Goal: Task Accomplishment & Management: Complete application form

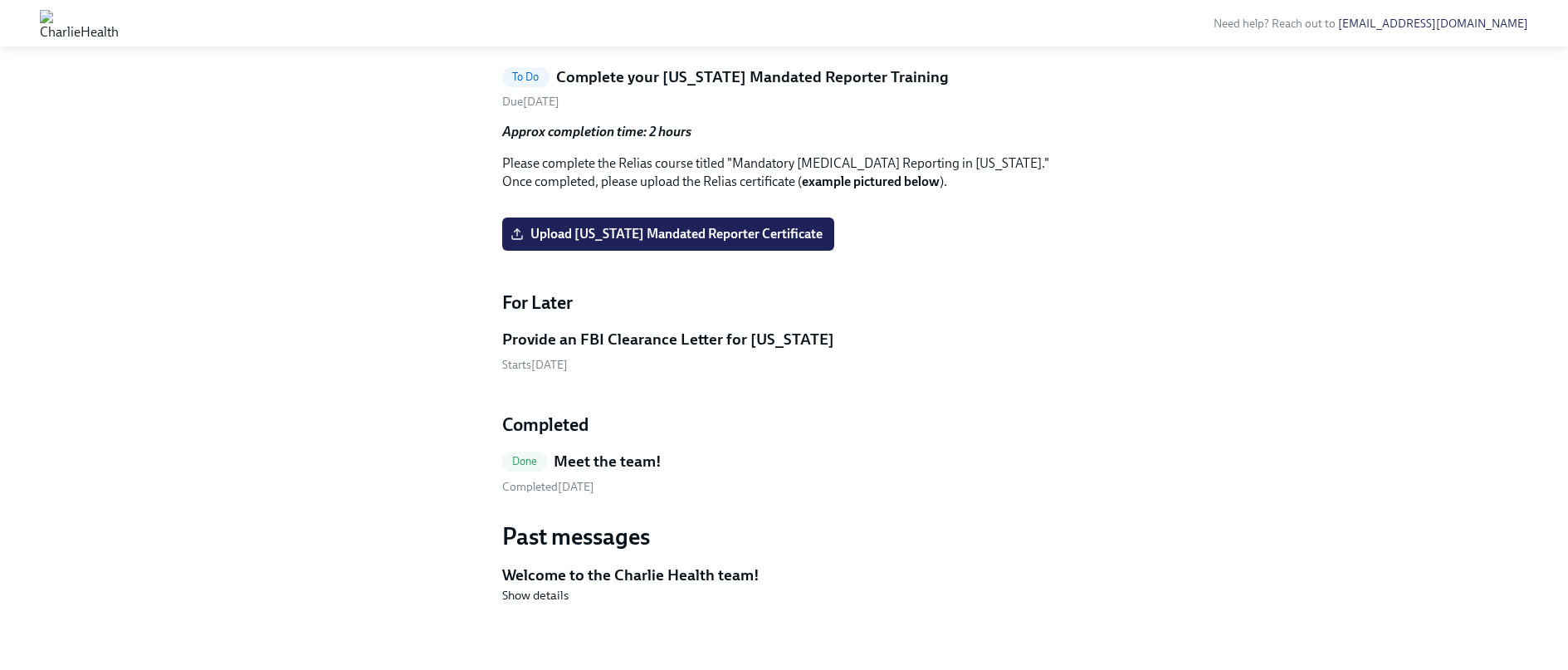
scroll to position [1600, 0]
click at [669, 88] on h5 "Complete your [US_STATE] Mandated Reporter Training" at bounding box center [752, 77] width 392 height 22
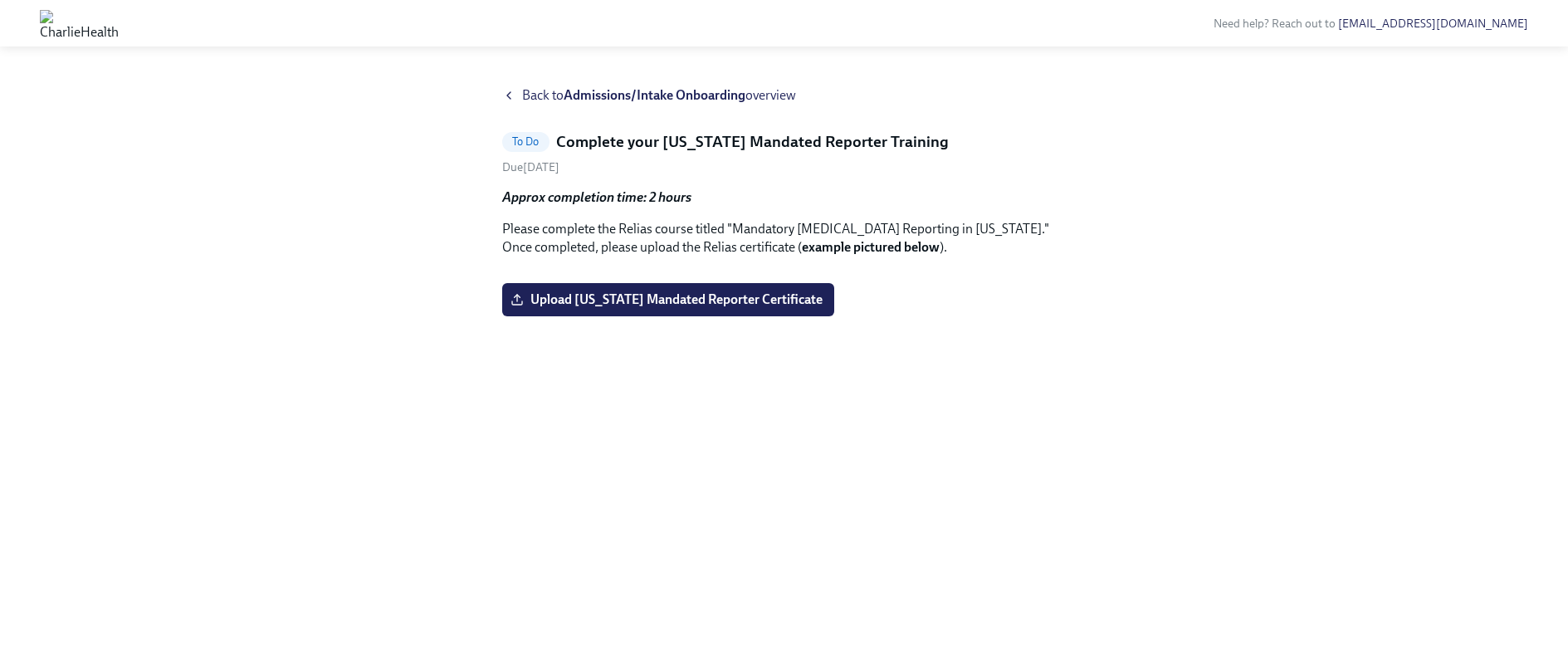
drag, startPoint x: 657, startPoint y: 107, endPoint x: 900, endPoint y: 105, distance: 243.0
click at [905, 131] on h5 "Complete your [US_STATE] Mandated Reporter Training" at bounding box center [752, 142] width 392 height 22
drag, startPoint x: 890, startPoint y: 107, endPoint x: 660, endPoint y: 112, distance: 230.1
click at [660, 131] on h5 "Complete your [US_STATE] Mandated Reporter Training" at bounding box center [752, 142] width 392 height 22
copy h5 "[US_STATE] Mandated Reporter"
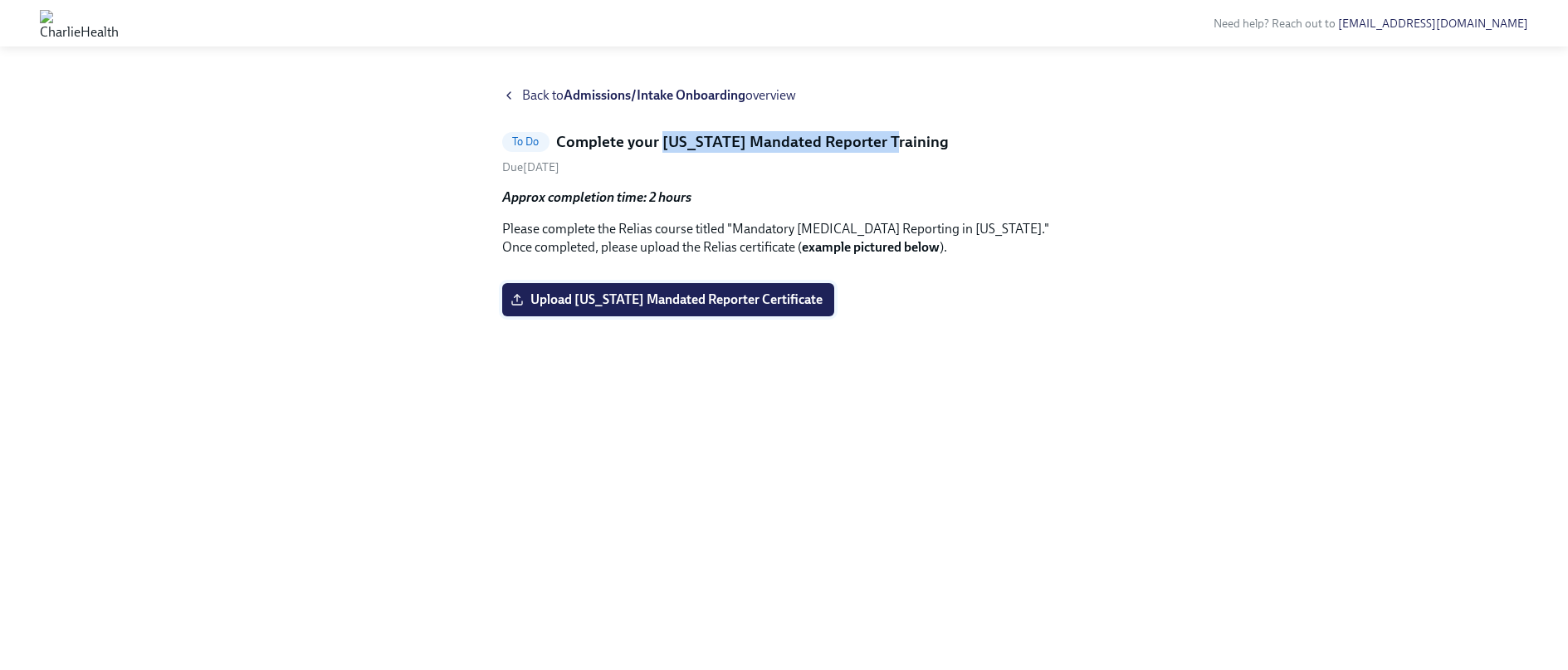
click at [633, 308] on span "Upload [US_STATE] Mandated Reporter Certificate" at bounding box center [668, 299] width 309 height 17
click at [0, 0] on input "Upload [US_STATE] Mandated Reporter Certificate" at bounding box center [0, 0] width 0 height 0
click at [667, 308] on span "Upload [US_STATE] Mandated Reporter Certificate" at bounding box center [668, 299] width 309 height 17
click at [0, 0] on input "Upload [US_STATE] Mandated Reporter Certificate" at bounding box center [0, 0] width 0 height 0
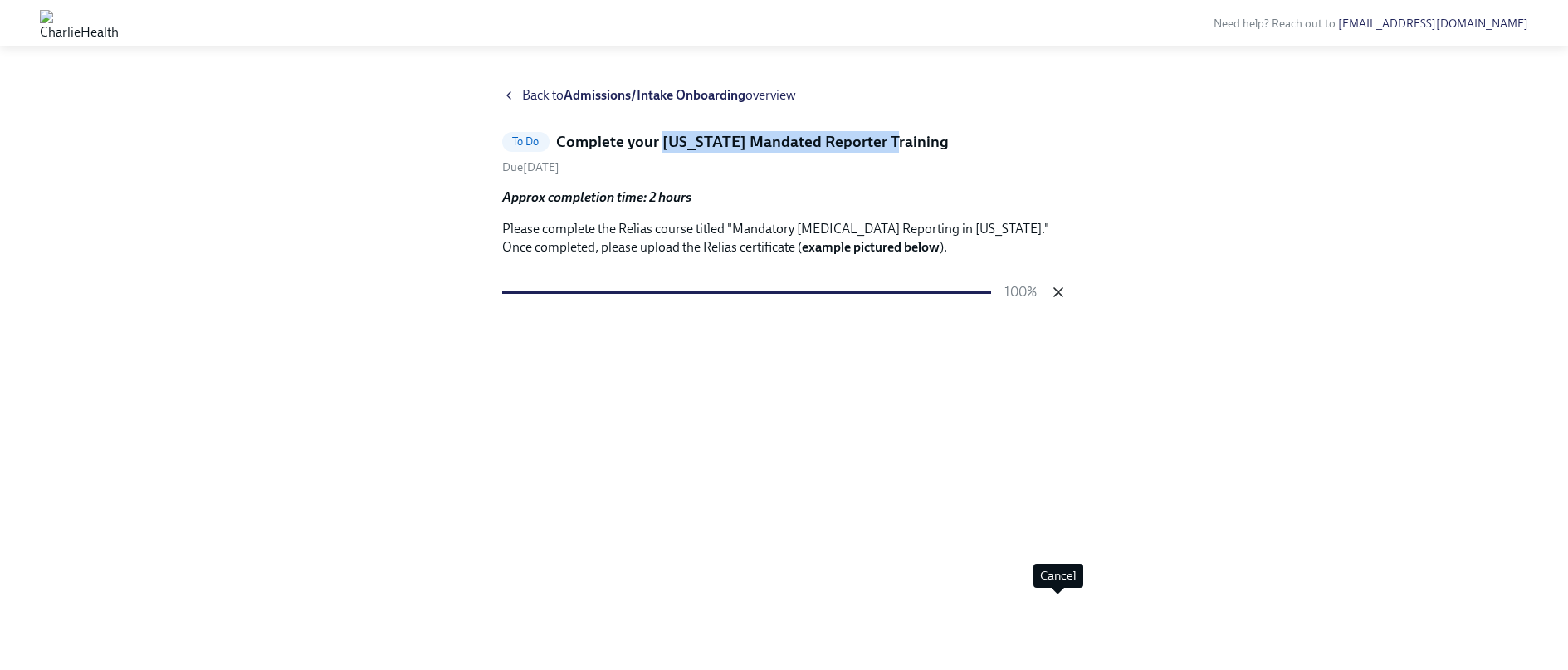
click at [1060, 300] on icon "button" at bounding box center [1057, 291] width 17 height 17
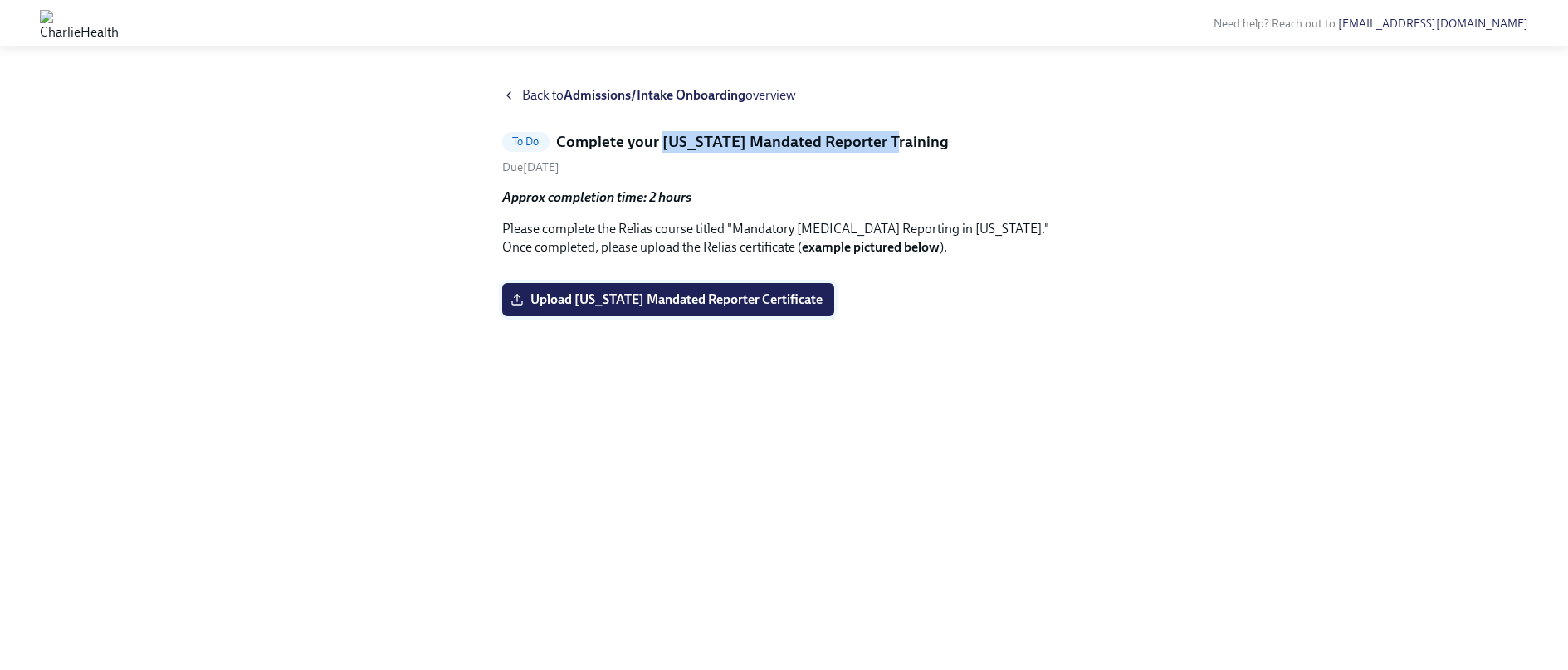
click at [781, 308] on span "Upload [US_STATE] Mandated Reporter Certificate" at bounding box center [668, 299] width 309 height 17
click at [0, 0] on input "Upload [US_STATE] Mandated Reporter Certificate" at bounding box center [0, 0] width 0 height 0
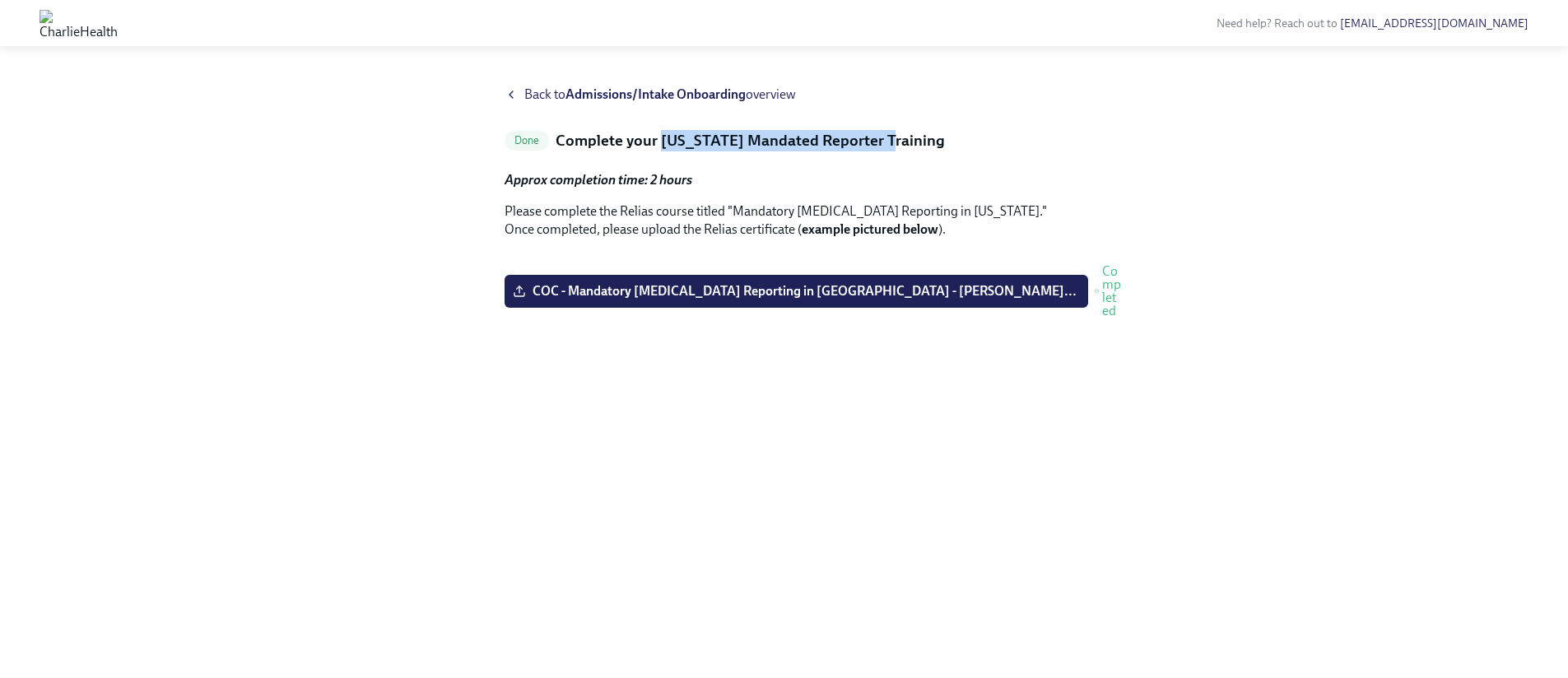
scroll to position [0, 0]
click at [758, 100] on span "Back to Admissions/Intake Onboarding overview" at bounding box center [661, 94] width 272 height 18
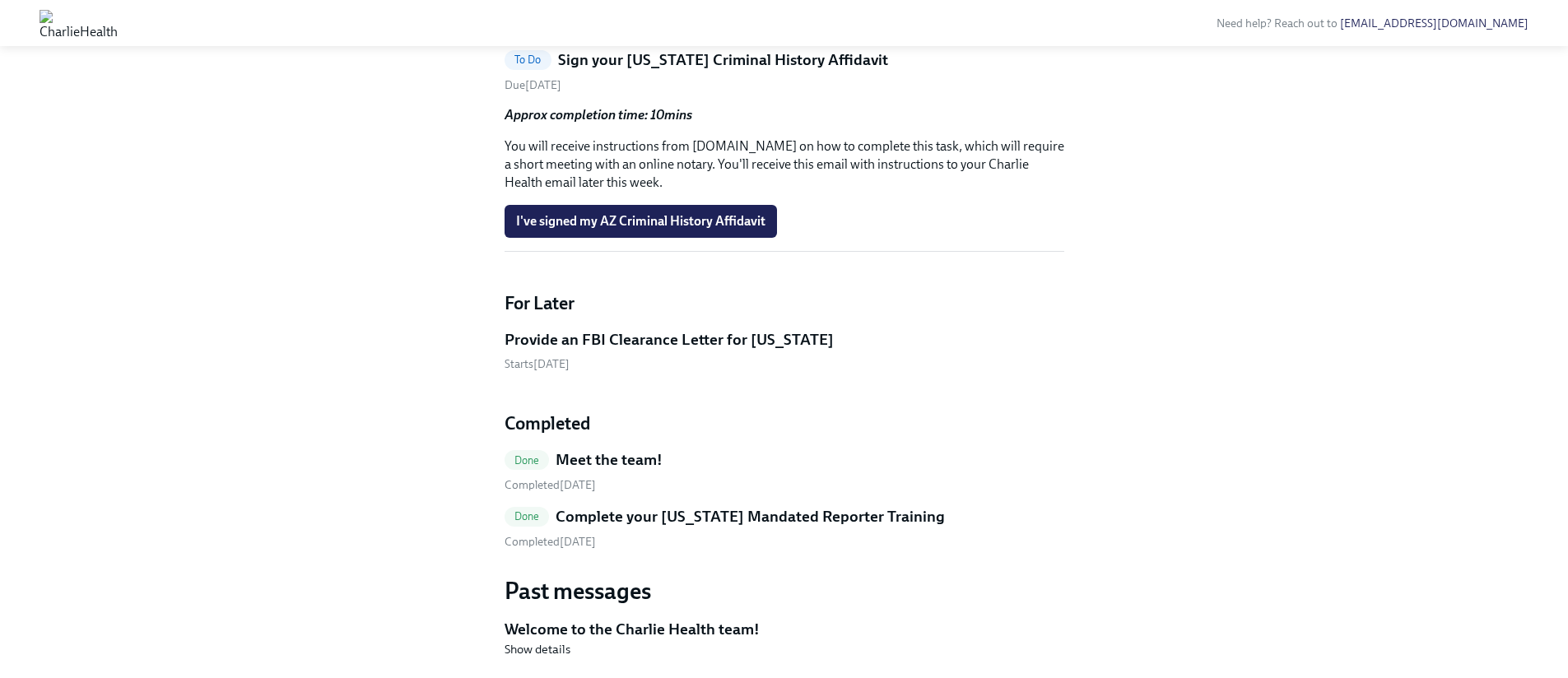
scroll to position [1132, 0]
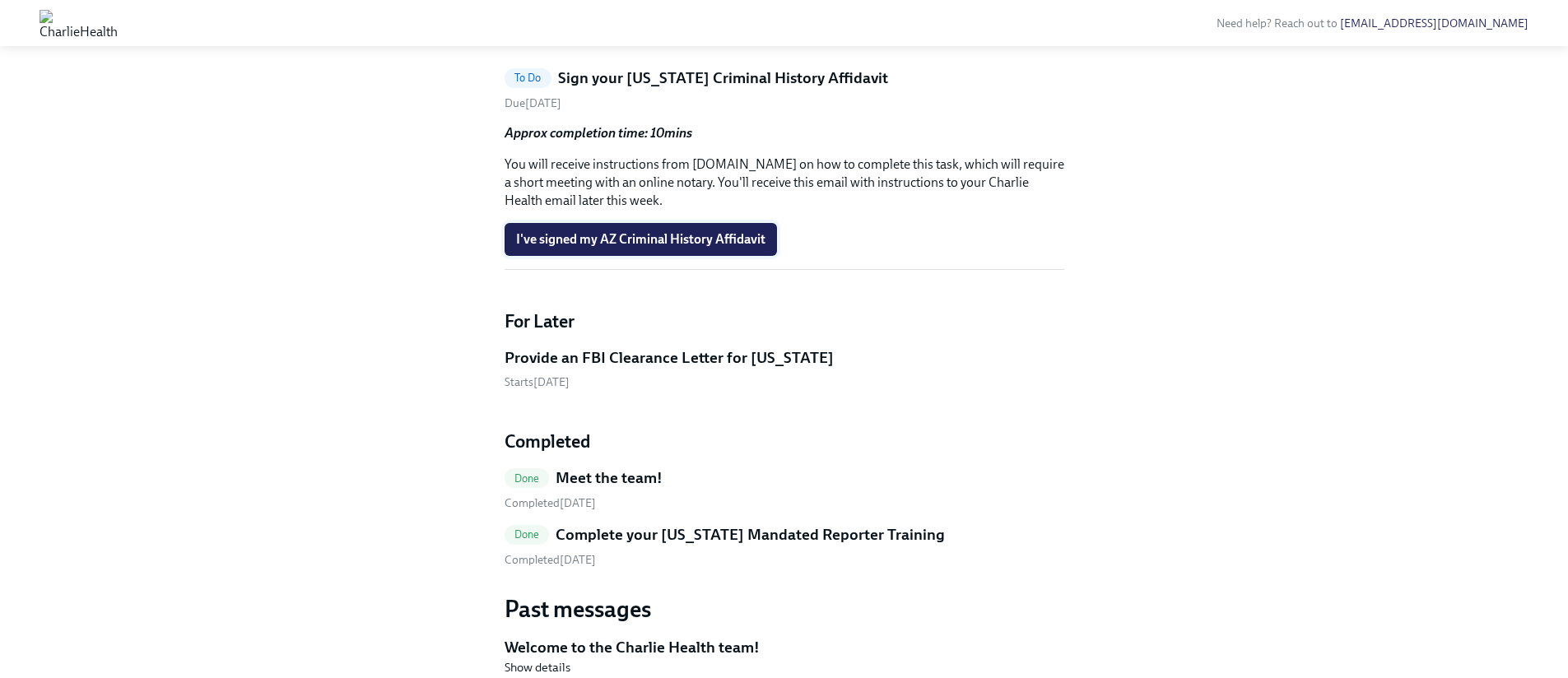
click at [662, 247] on span "I've signed my AZ Criminal History Affidavit" at bounding box center [640, 239] width 249 height 16
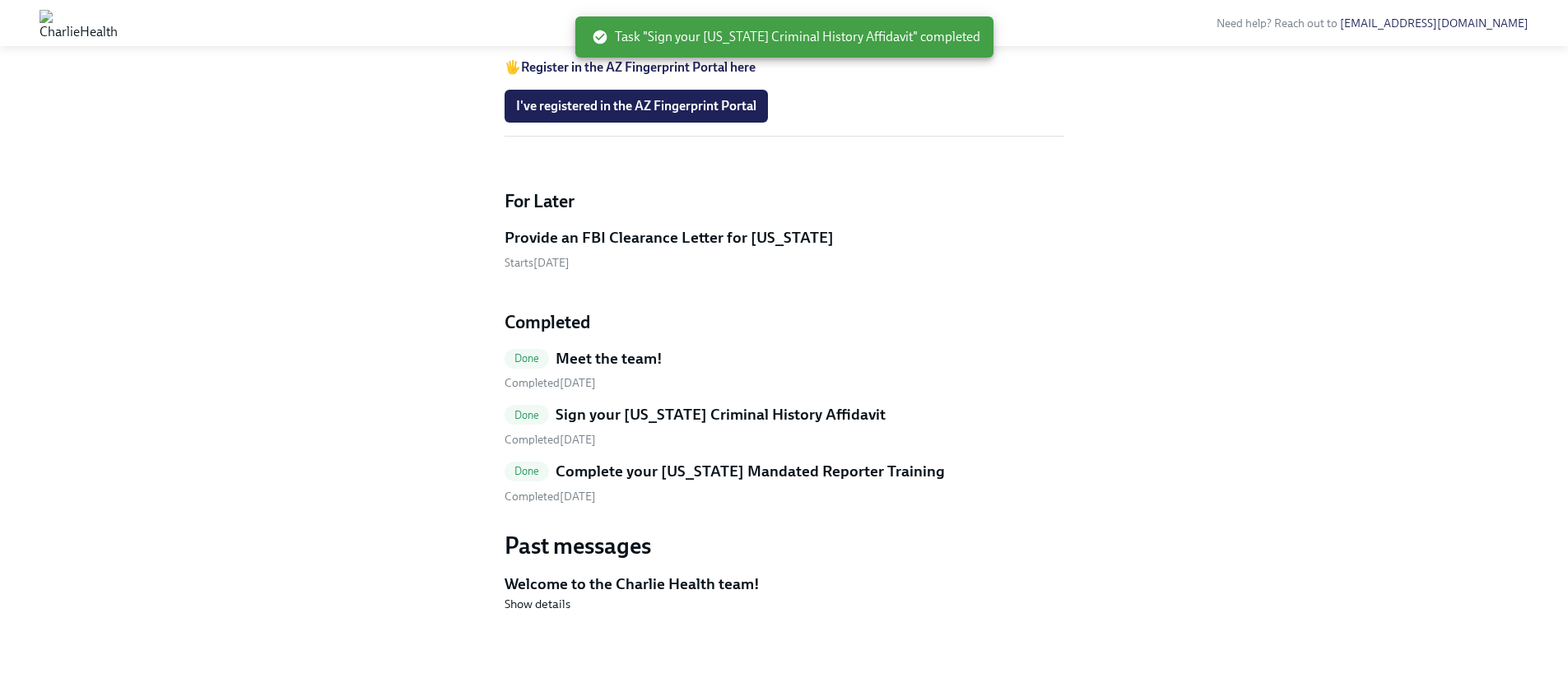
scroll to position [1323, 0]
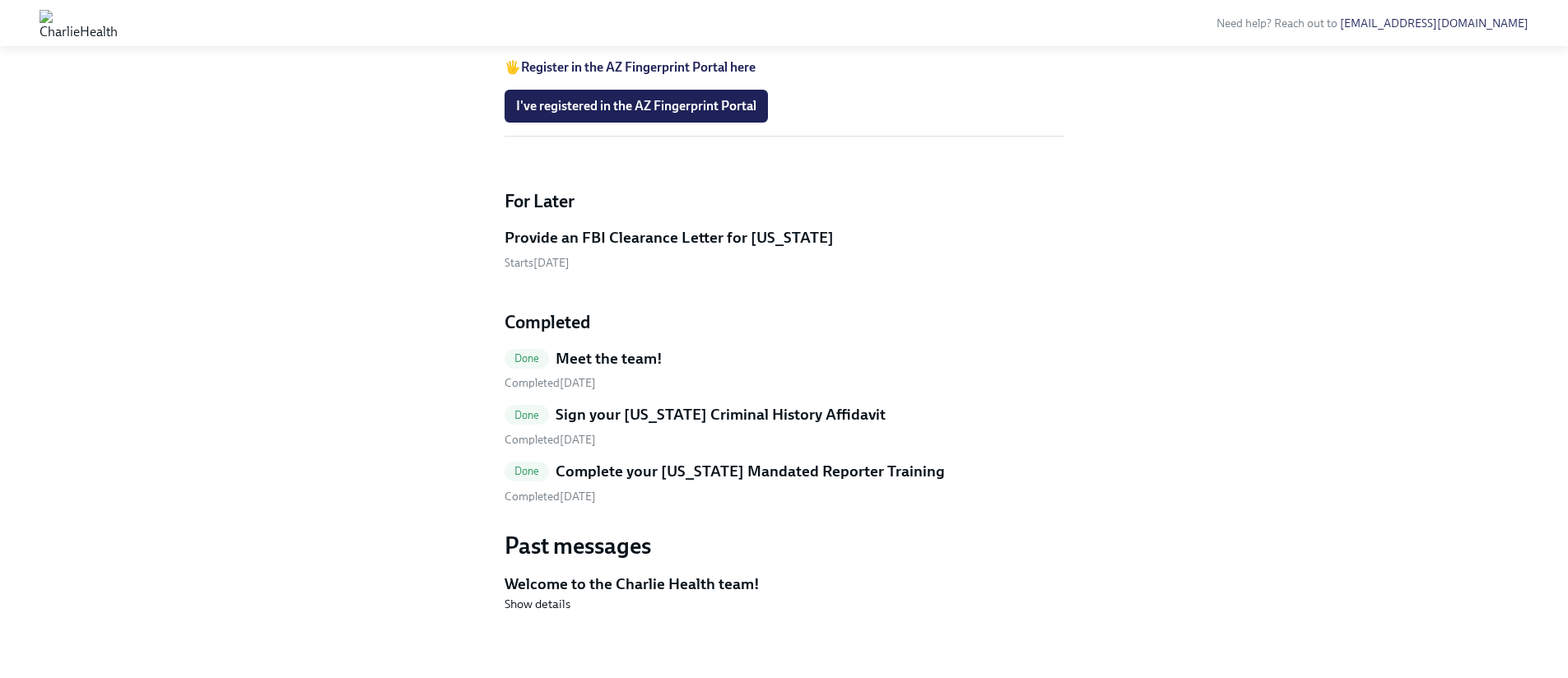
click at [691, 408] on h5 "Sign your [US_STATE] Criminal History Affidavit" at bounding box center [721, 415] width 330 height 21
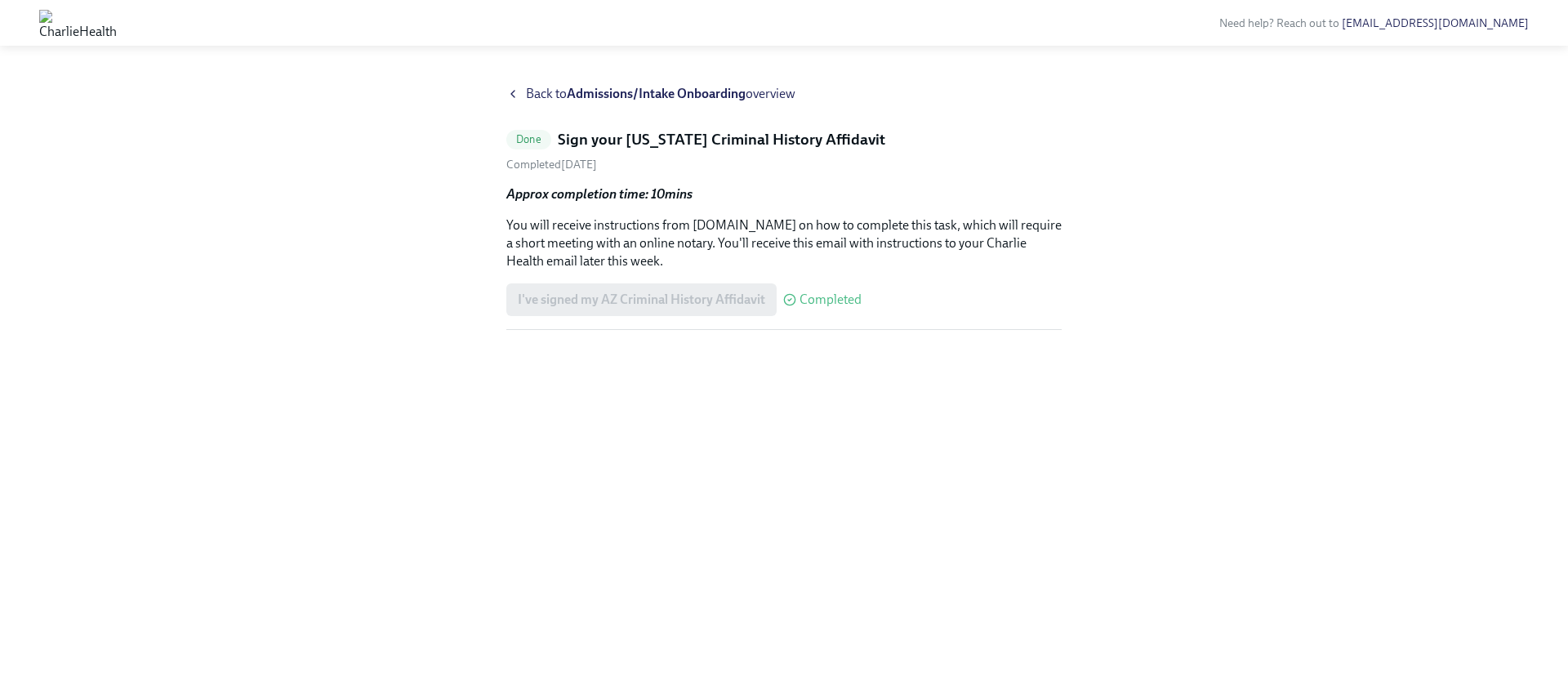
click at [823, 298] on span "Completed" at bounding box center [831, 300] width 62 height 13
click at [538, 89] on span "Back to Admissions/Intake Onboarding overview" at bounding box center [660, 93] width 270 height 18
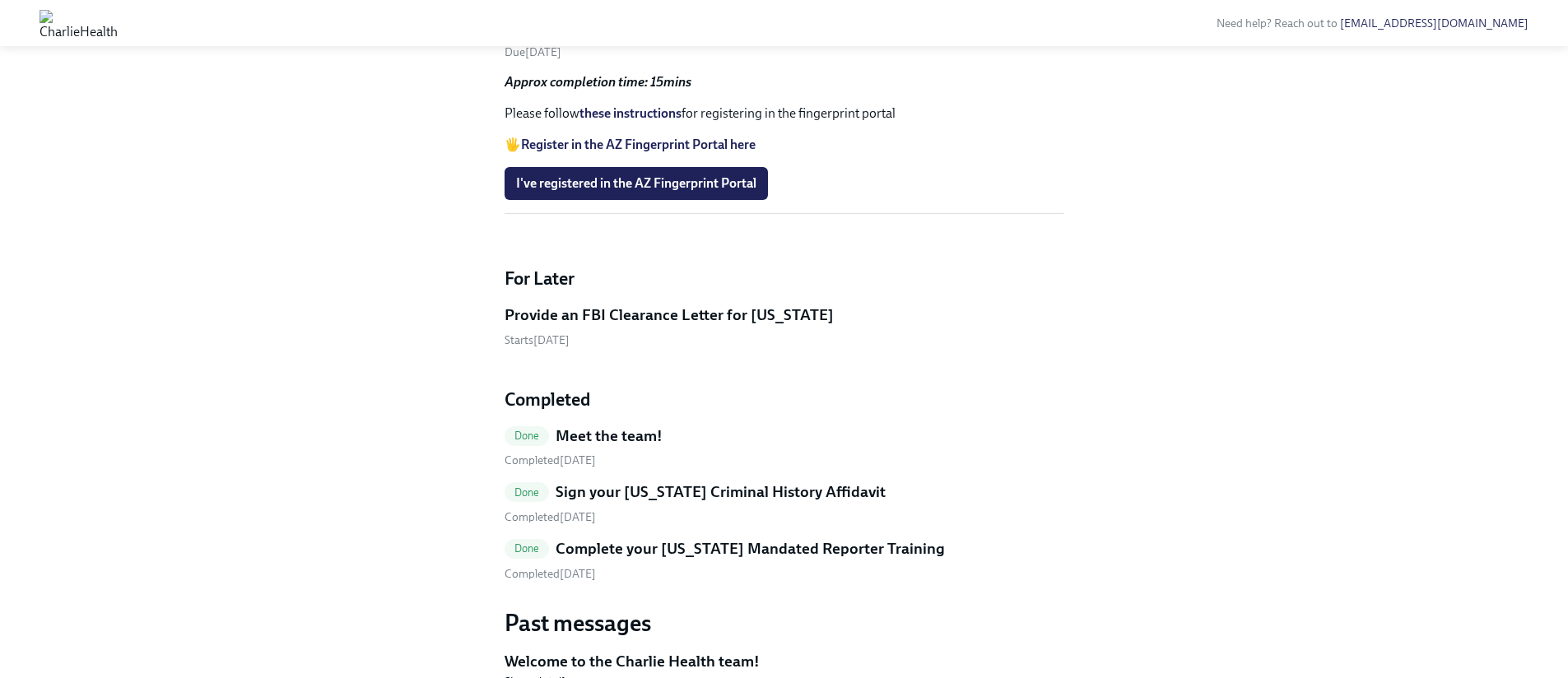
scroll to position [988, 0]
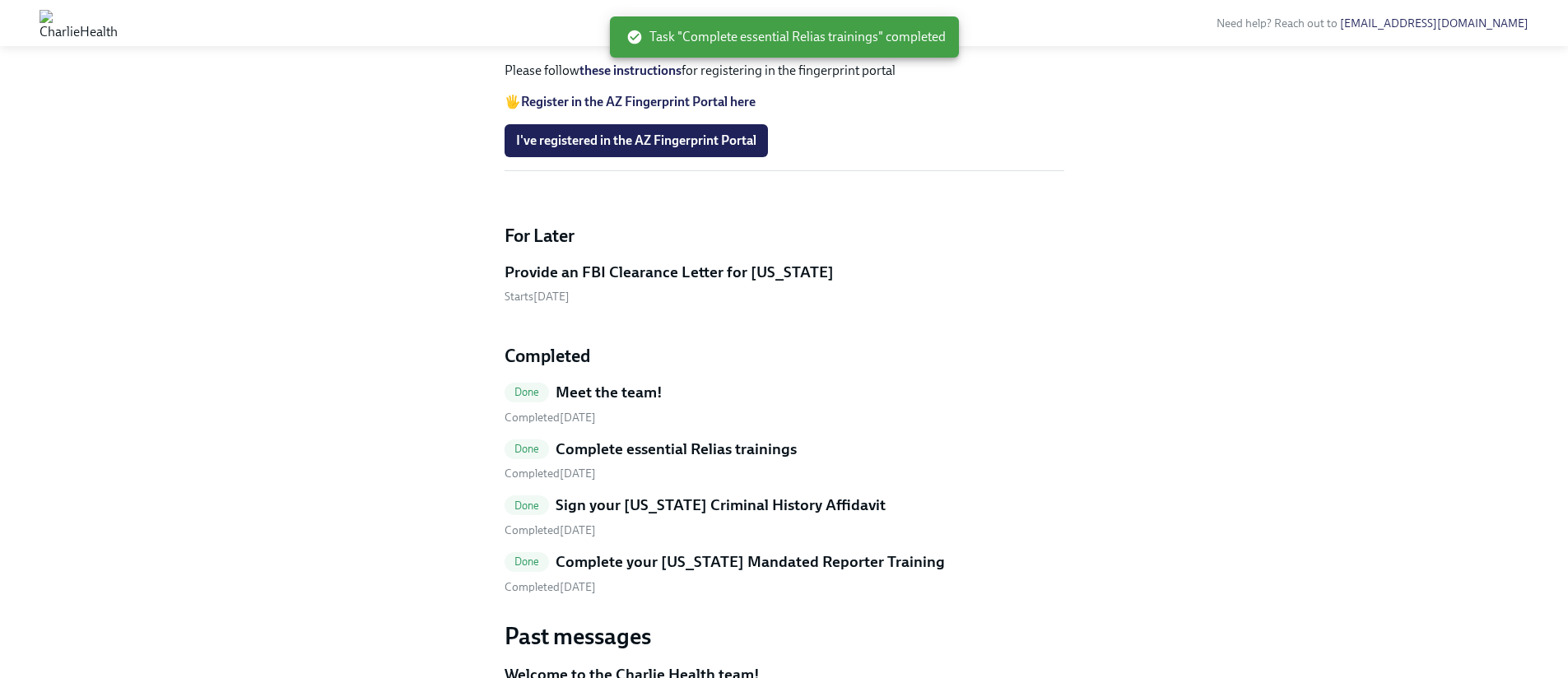
click at [634, 110] on strong "Register in the AZ Fingerprint Portal here" at bounding box center [638, 102] width 235 height 16
click at [631, 79] on link "these instructions" at bounding box center [630, 70] width 102 height 16
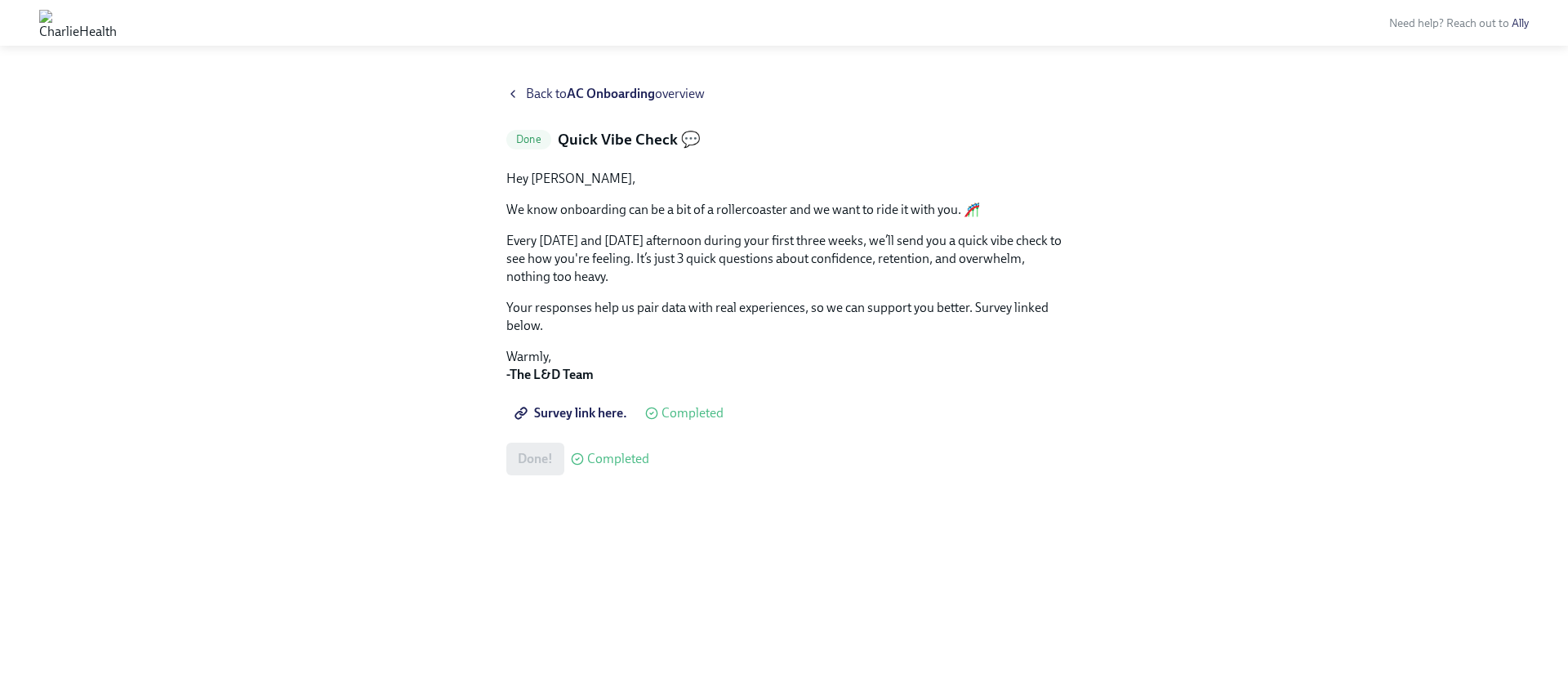
click at [571, 93] on strong "AC Onboarding" at bounding box center [611, 93] width 89 height 15
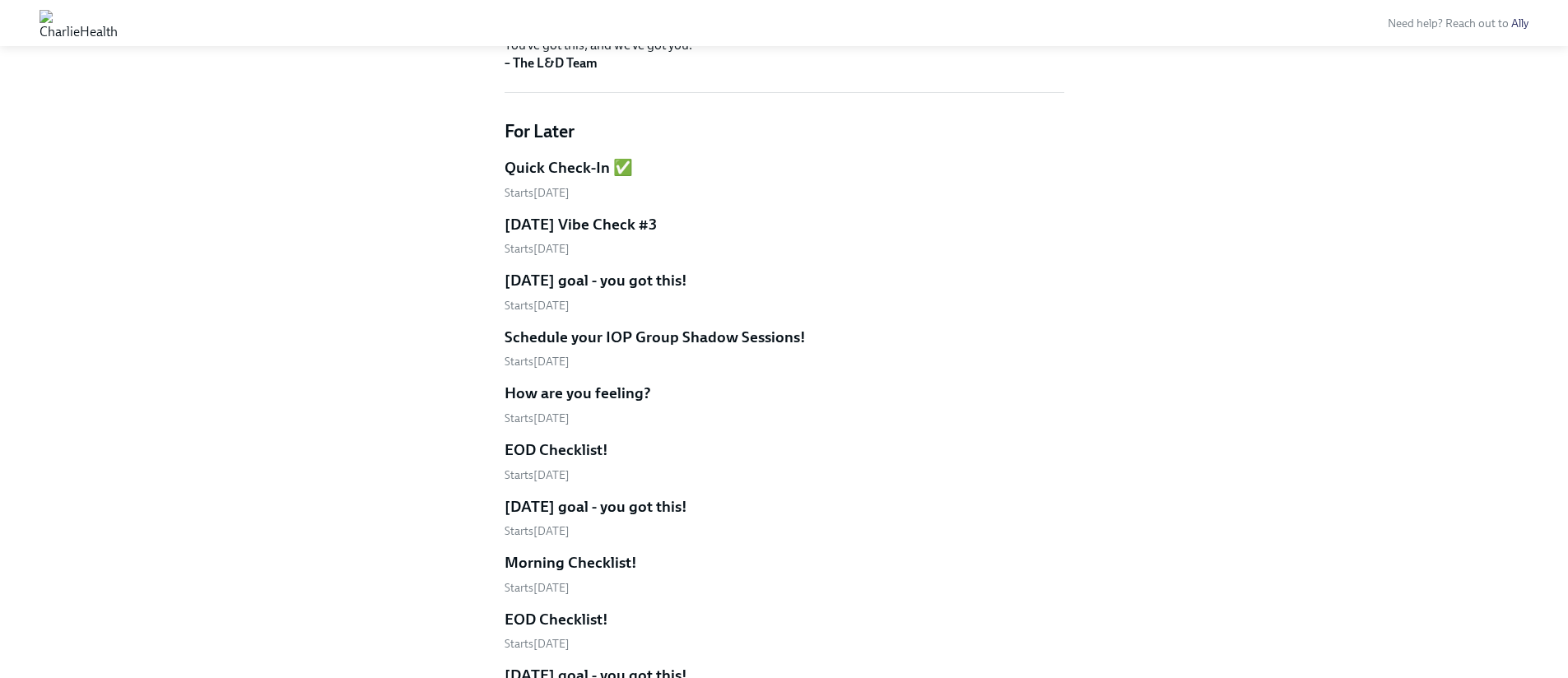
scroll to position [536, 0]
